Goal: Task Accomplishment & Management: Manage account settings

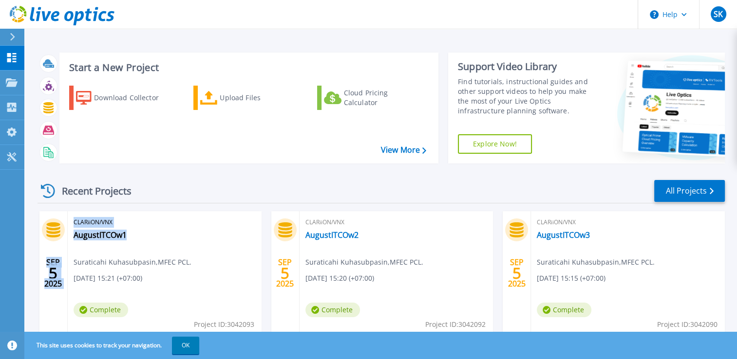
drag, startPoint x: 65, startPoint y: 238, endPoint x: 142, endPoint y: 241, distance: 76.5
click at [142, 241] on div "[DATE] CLARiiON/VNX AugustITCOw1 Suraticahi Kuhasubpasin , MFEC PCL. [DATE] 15:…" at bounding box center [150, 274] width 222 height 126
click at [142, 241] on div "CLARiiON/VNX AugustITCOw1 Suraticahi Kuhasubpasin , MFEC PCL. [DATE] 15:21 (+07…" at bounding box center [165, 274] width 194 height 126
drag, startPoint x: 131, startPoint y: 237, endPoint x: 74, endPoint y: 234, distance: 58.0
click at [74, 234] on div "CLARiiON/VNX AugustITCOw1 Suraticahi Kuhasubpasin , MFEC PCL. [DATE] 15:21 (+07…" at bounding box center [165, 274] width 194 height 126
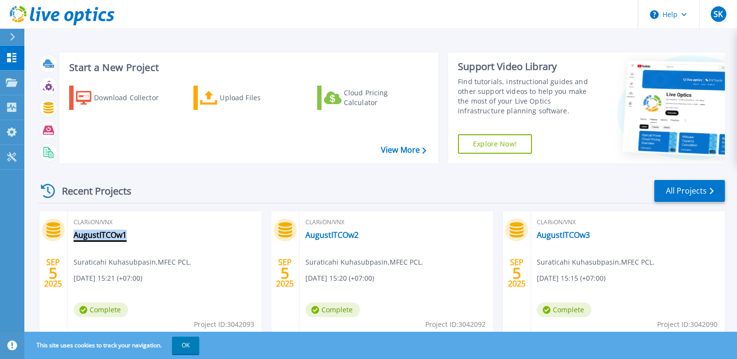
copy link "AugustITCOw1"
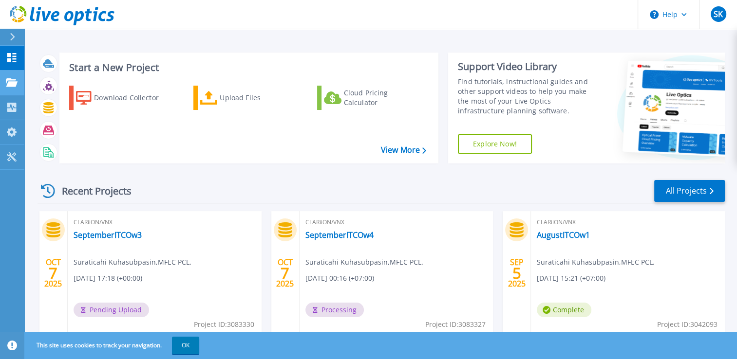
click at [11, 82] on icon at bounding box center [12, 82] width 12 height 8
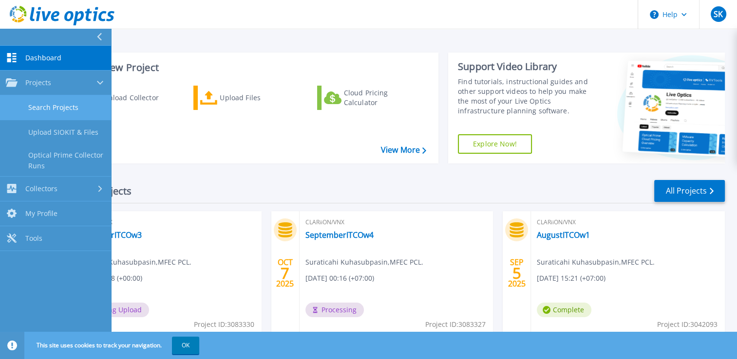
click at [54, 105] on link "Search Projects" at bounding box center [55, 107] width 111 height 25
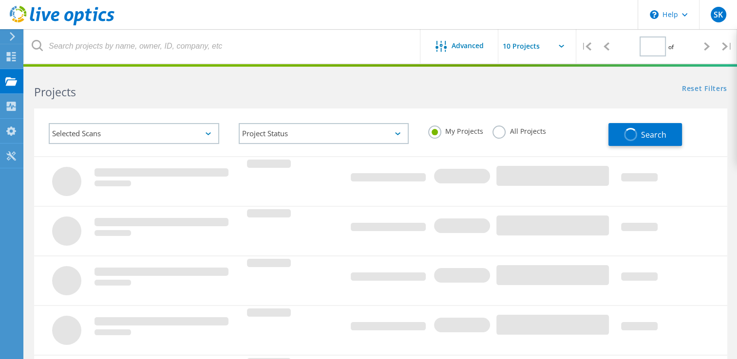
type input "1"
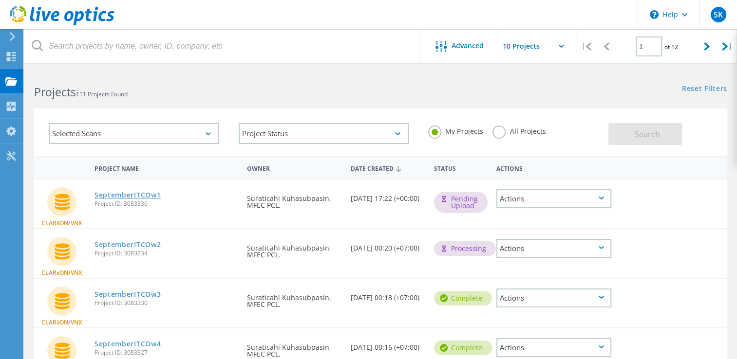
click at [150, 193] on link "SeptemberITCOw1" at bounding box center [127, 195] width 67 height 7
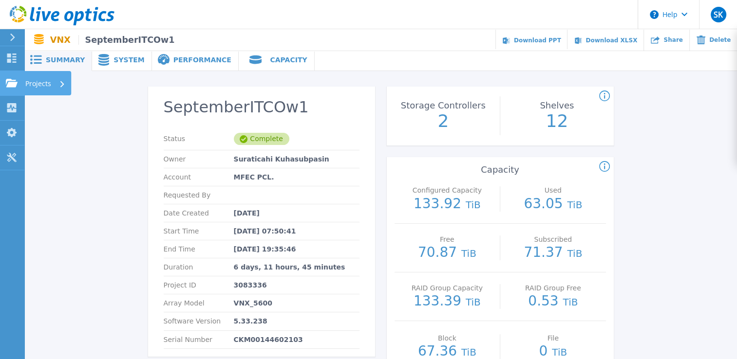
click at [18, 84] on div "Projects" at bounding box center [28, 83] width 45 height 9
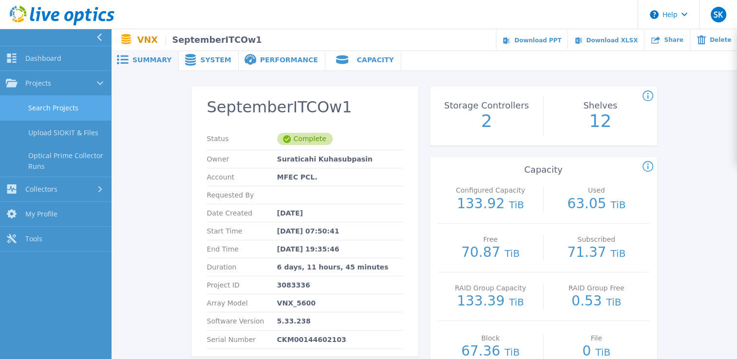
click at [34, 109] on link "Search Projects" at bounding box center [55, 108] width 111 height 25
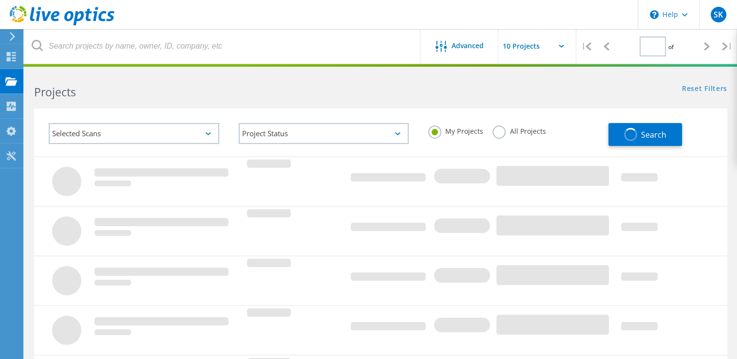
type input "1"
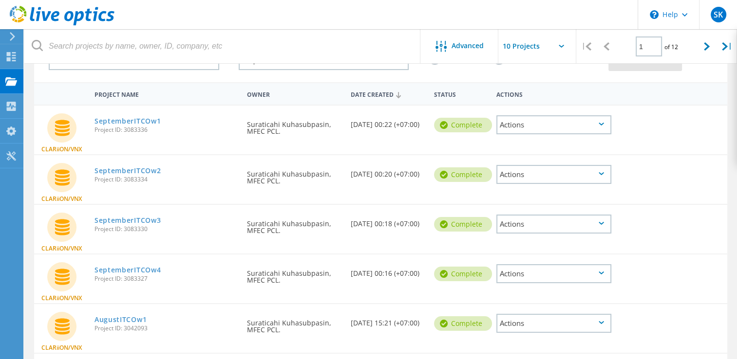
scroll to position [75, 0]
click at [552, 120] on div "Actions" at bounding box center [553, 123] width 115 height 19
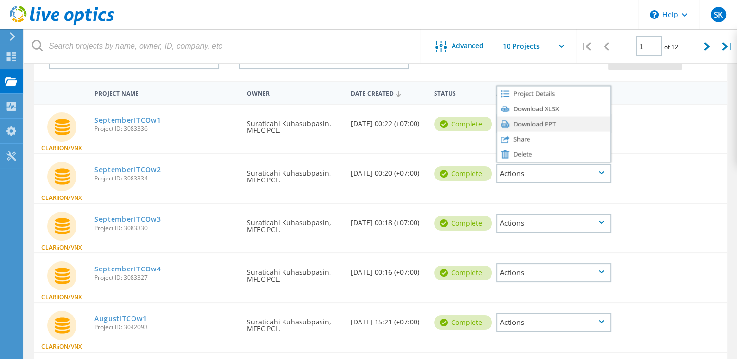
click at [560, 124] on div "Download PPT" at bounding box center [553, 123] width 113 height 15
click at [557, 170] on div "Actions" at bounding box center [553, 173] width 115 height 19
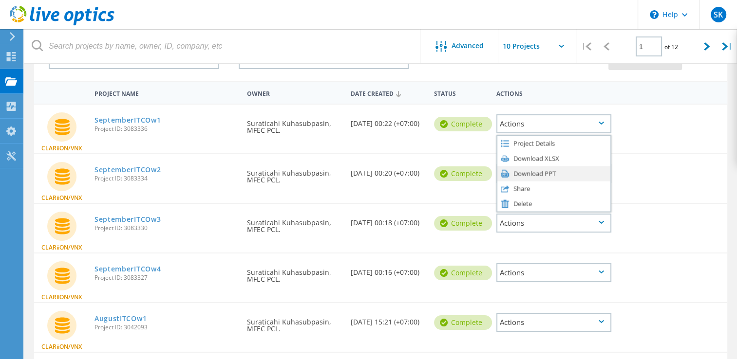
click at [568, 173] on div "Download PPT" at bounding box center [553, 173] width 113 height 15
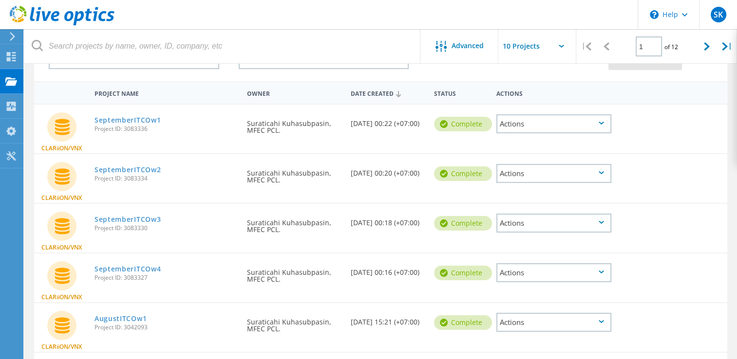
click at [567, 223] on div "Actions" at bounding box center [553, 223] width 115 height 19
click at [571, 219] on div "Download PPT" at bounding box center [553, 223] width 113 height 15
click at [566, 266] on div "Actions" at bounding box center [553, 272] width 115 height 19
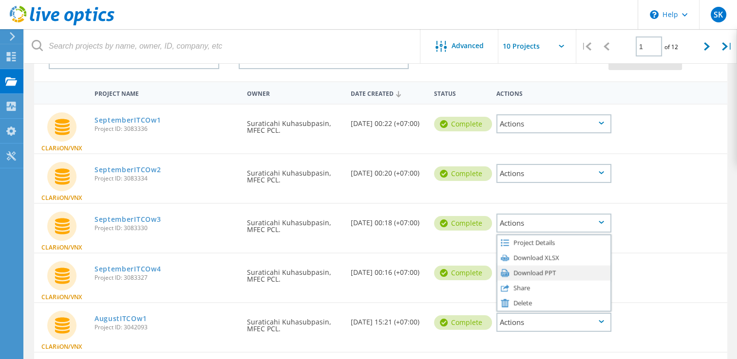
click at [563, 274] on div "Download PPT" at bounding box center [553, 272] width 113 height 15
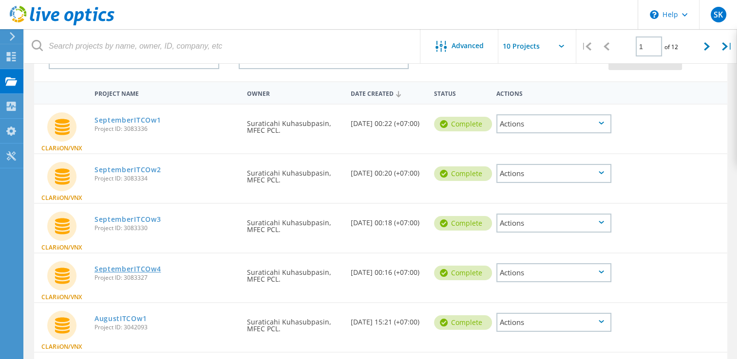
click at [129, 266] on link "SeptemberITCOw4" at bounding box center [127, 269] width 67 height 7
click at [147, 216] on link "SeptemberITCOw3" at bounding box center [127, 219] width 67 height 7
click at [154, 171] on link "SeptemberITCOw2" at bounding box center [127, 170] width 67 height 7
click at [155, 117] on link "SeptemberITCOw1" at bounding box center [127, 120] width 67 height 7
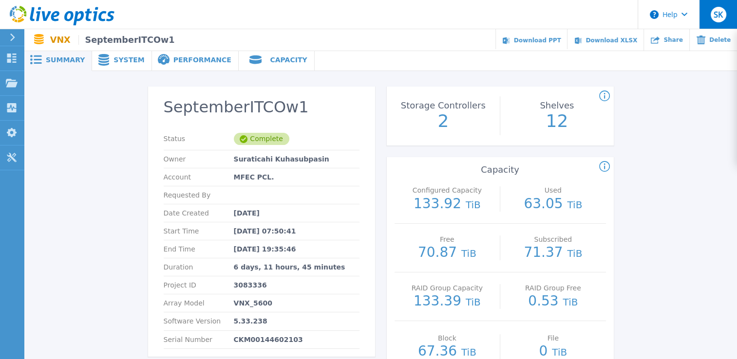
click at [726, 13] on button "SK" at bounding box center [718, 14] width 38 height 29
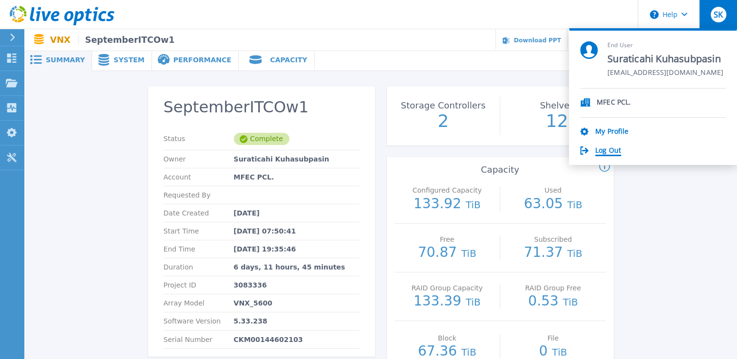
click at [617, 147] on link "Log Out" at bounding box center [608, 151] width 26 height 9
